Goal: Task Accomplishment & Management: Use online tool/utility

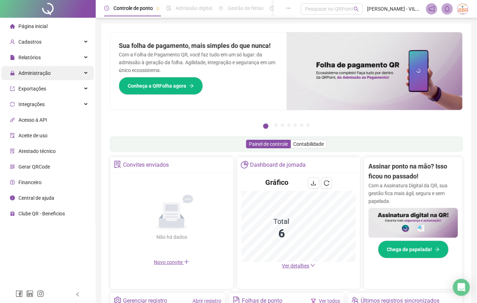
click at [47, 79] on span "Administração" at bounding box center [30, 73] width 41 height 14
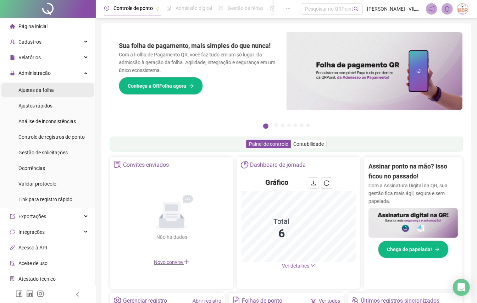
click at [50, 90] on span "Ajustes da folha" at bounding box center [35, 90] width 35 height 6
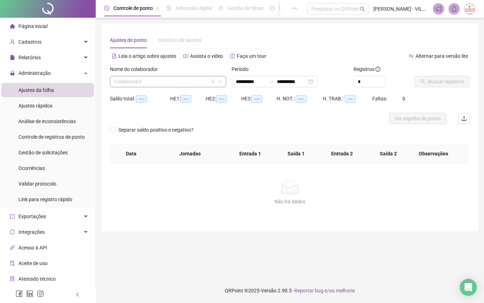
click at [199, 82] on input "search" at bounding box center [164, 81] width 101 height 11
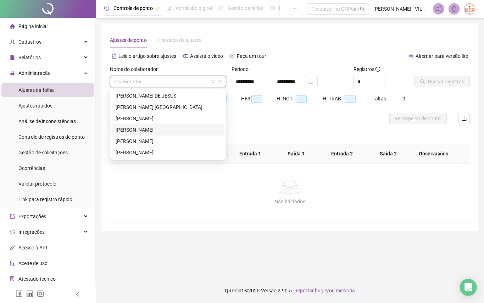
click at [138, 130] on div "[PERSON_NAME]" at bounding box center [168, 130] width 105 height 8
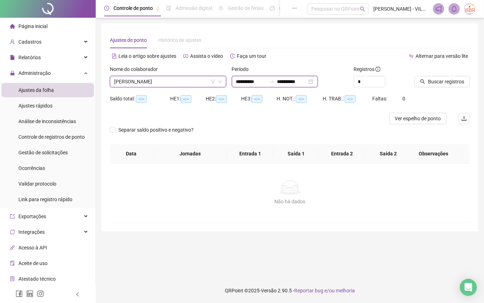
click at [266, 85] on input "**********" at bounding box center [251, 82] width 30 height 8
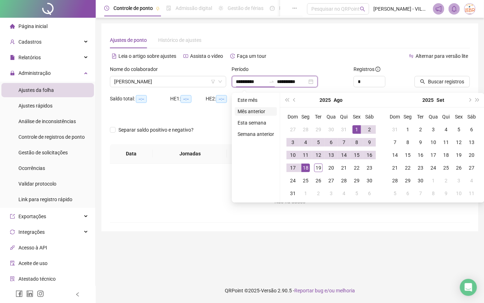
type input "**********"
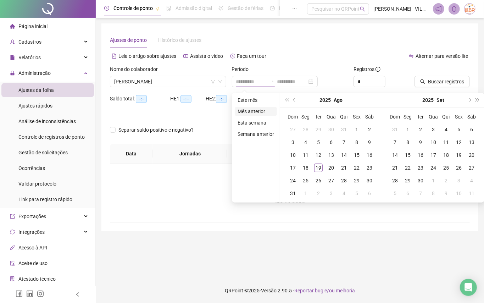
click at [253, 112] on li "Mês anterior" at bounding box center [256, 111] width 42 height 9
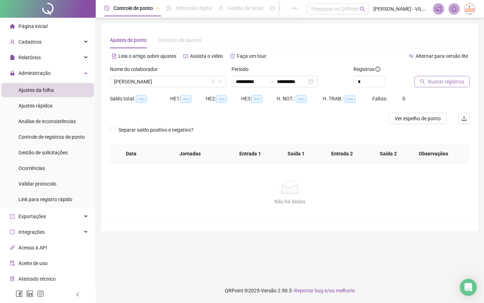
click at [439, 81] on span "Buscar registros" at bounding box center [446, 82] width 36 height 8
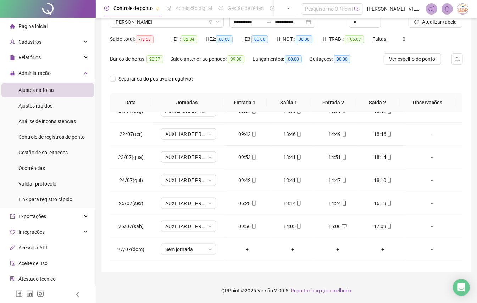
scroll to position [567, 0]
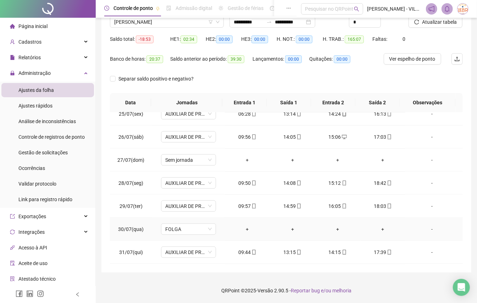
click at [190, 219] on td "FOLGA" at bounding box center [188, 229] width 73 height 23
click at [190, 228] on span "FOLGA" at bounding box center [188, 229] width 46 height 11
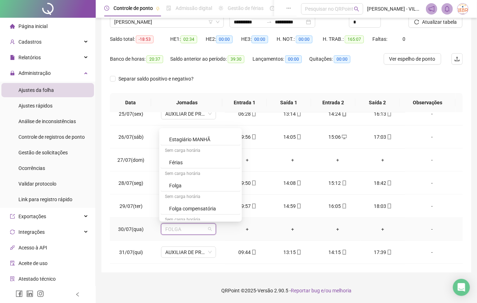
scroll to position [331, 0]
click at [205, 165] on div "Folga compensatória" at bounding box center [202, 162] width 67 height 8
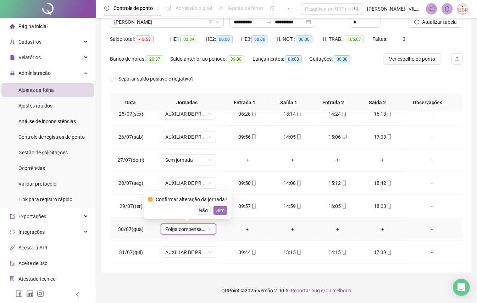
click at [222, 209] on span "Sim" at bounding box center [220, 210] width 8 height 8
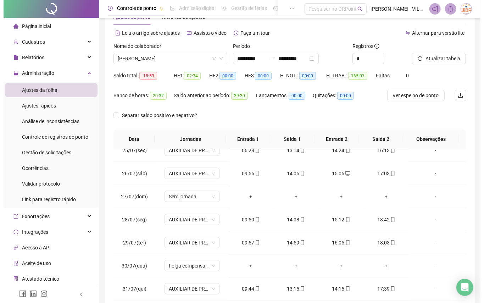
scroll to position [12, 0]
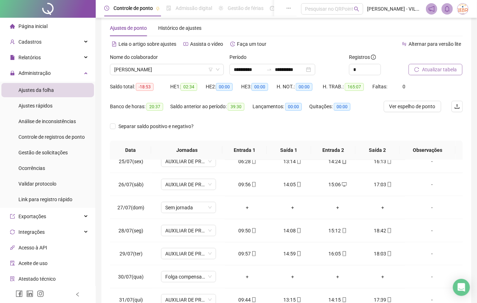
click at [442, 72] on span "Atualizar tabela" at bounding box center [439, 70] width 35 height 8
click at [56, 91] on li "Ajustes da folha" at bounding box center [47, 90] width 93 height 14
click at [189, 71] on span "[PERSON_NAME]" at bounding box center [166, 69] width 105 height 11
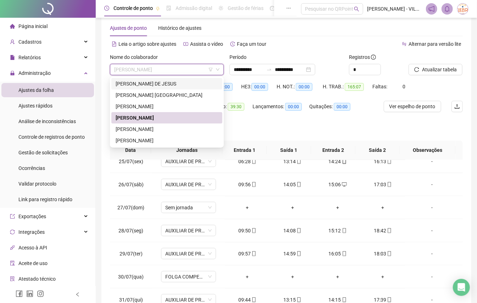
click at [145, 84] on div "[PERSON_NAME] DE JESUS" at bounding box center [167, 84] width 103 height 8
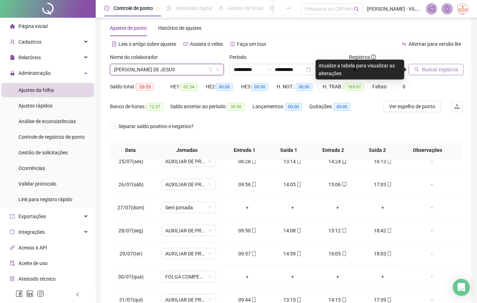
click at [436, 69] on span "Buscar registros" at bounding box center [440, 70] width 36 height 8
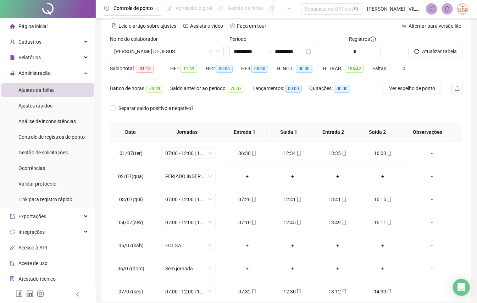
scroll to position [0, 0]
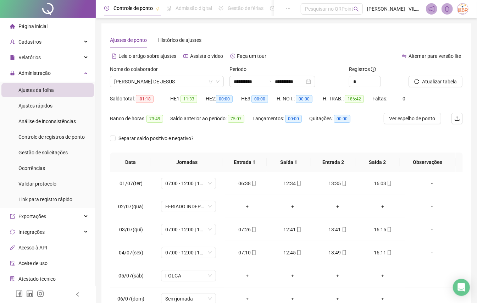
click at [292, 43] on div "Ajustes de ponto Histórico de ajustes" at bounding box center [286, 40] width 353 height 16
